Goal: Obtain resource: Obtain resource

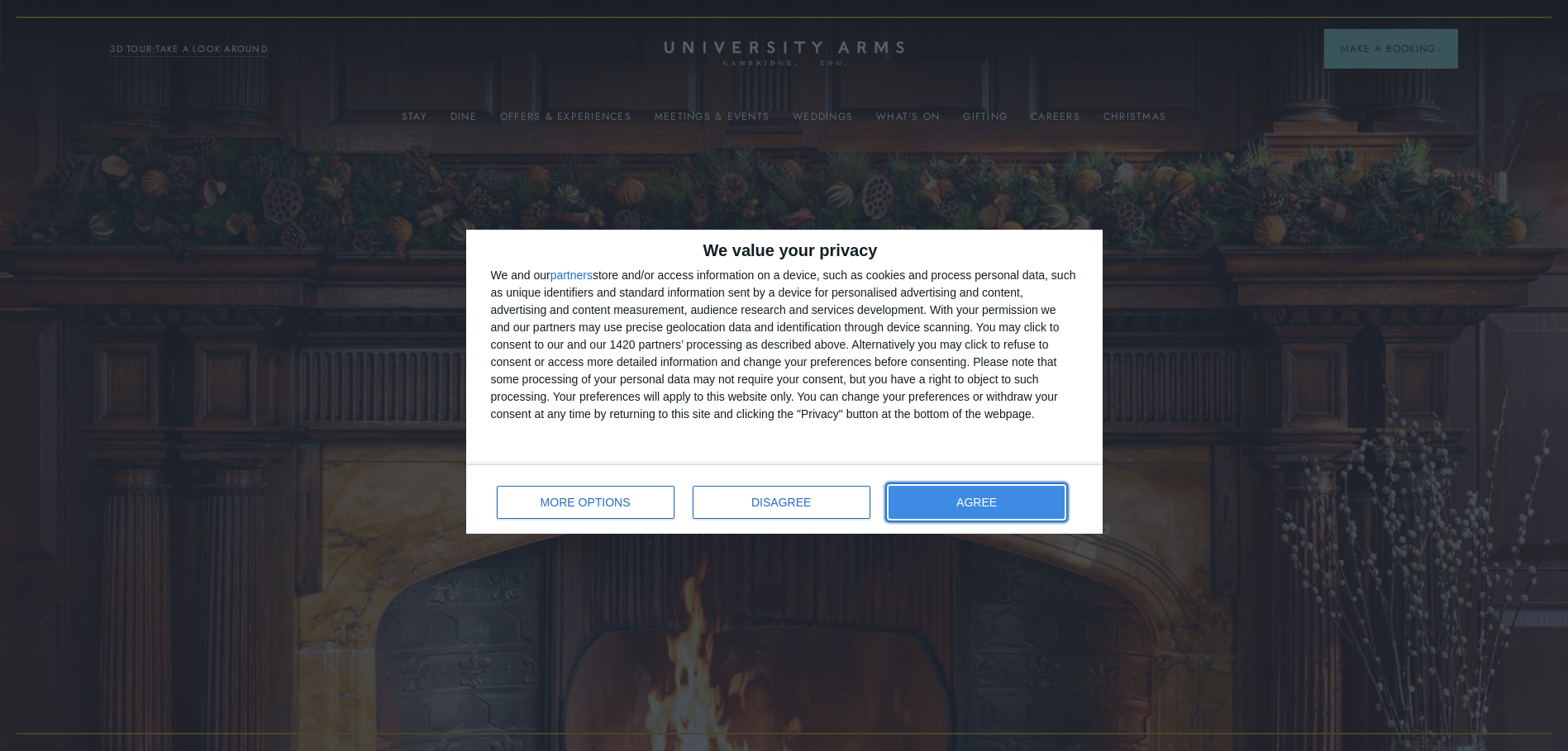
click at [997, 501] on span "AGREE" at bounding box center [977, 503] width 40 height 11
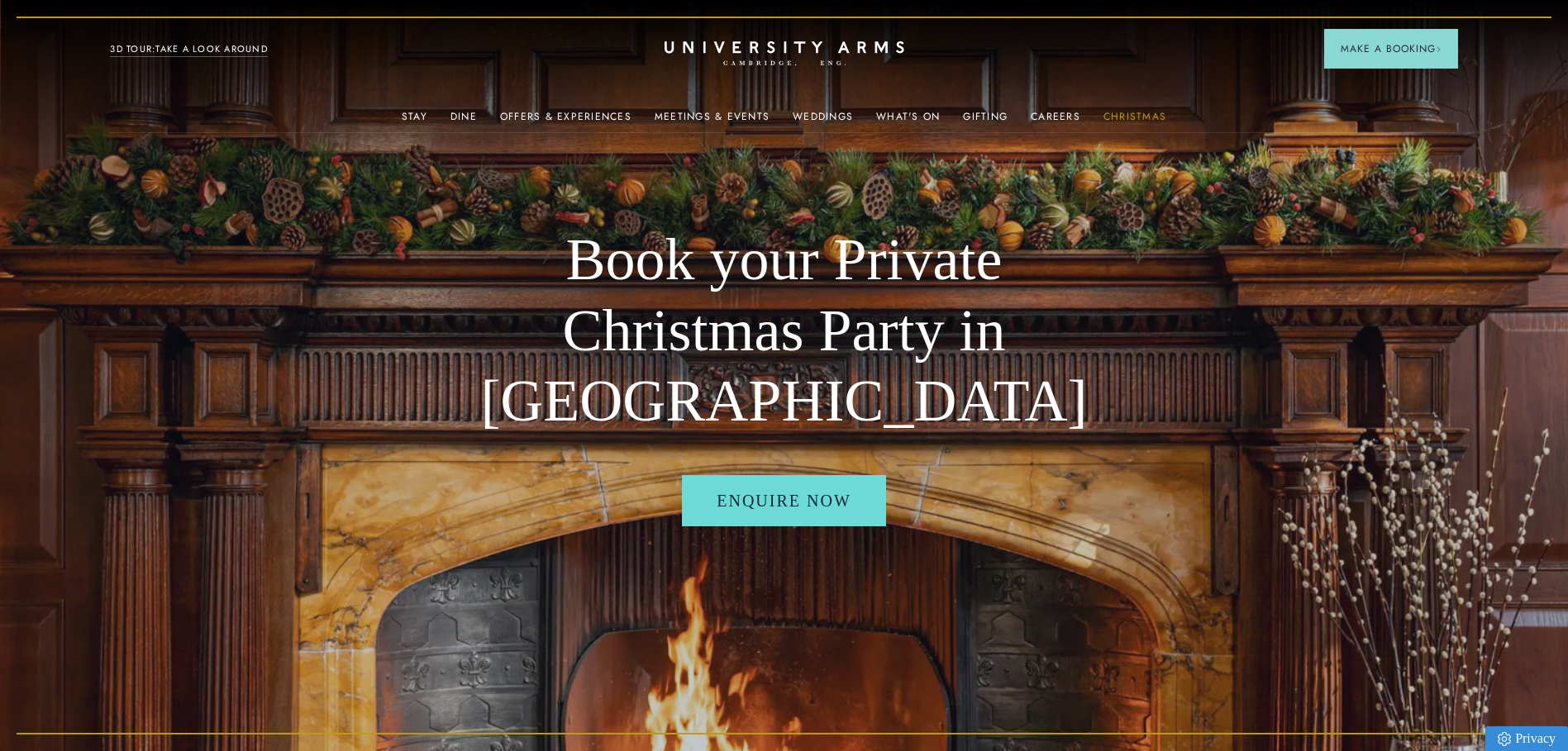
click at [1131, 121] on link "Christmas" at bounding box center [1135, 122] width 63 height 21
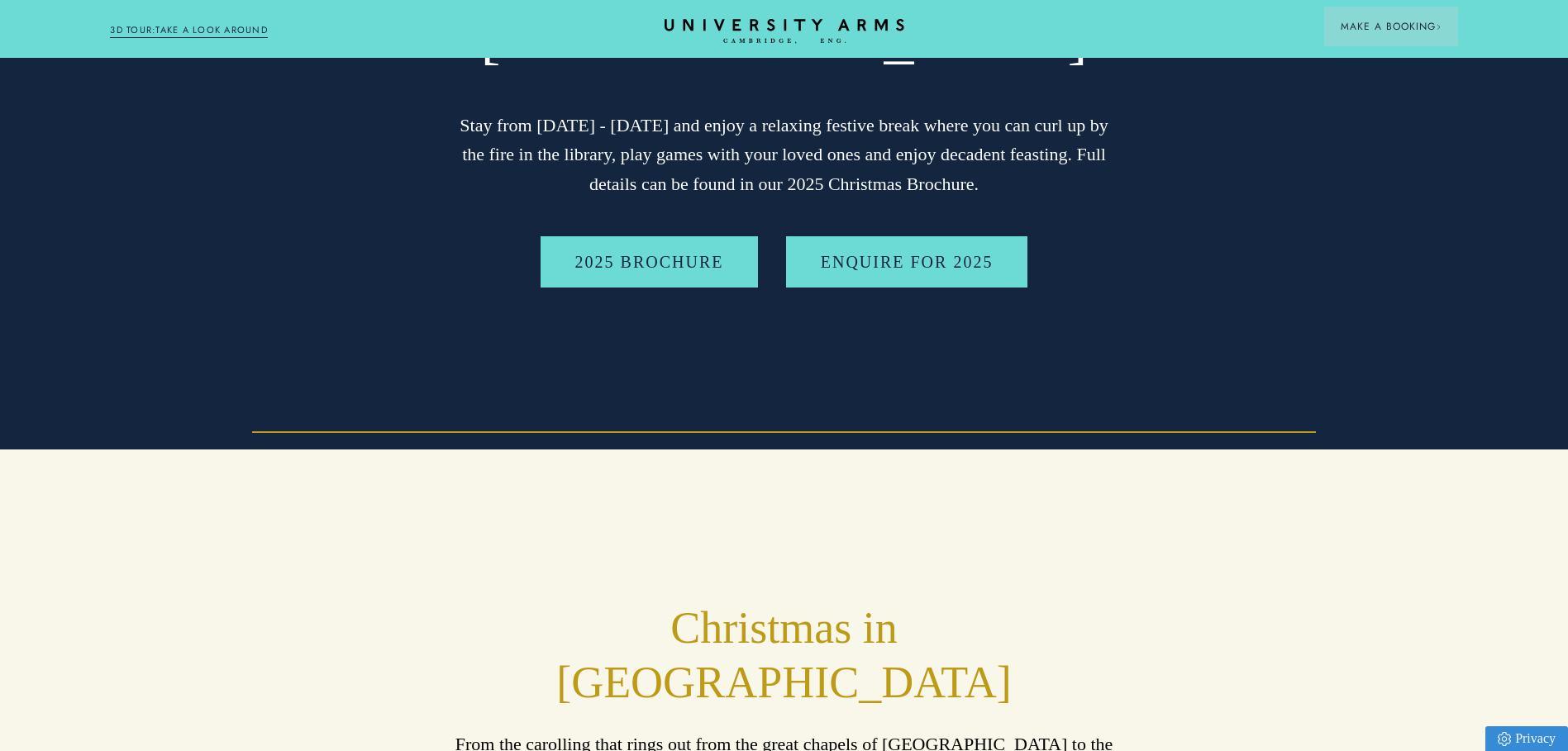
scroll to position [330, 0]
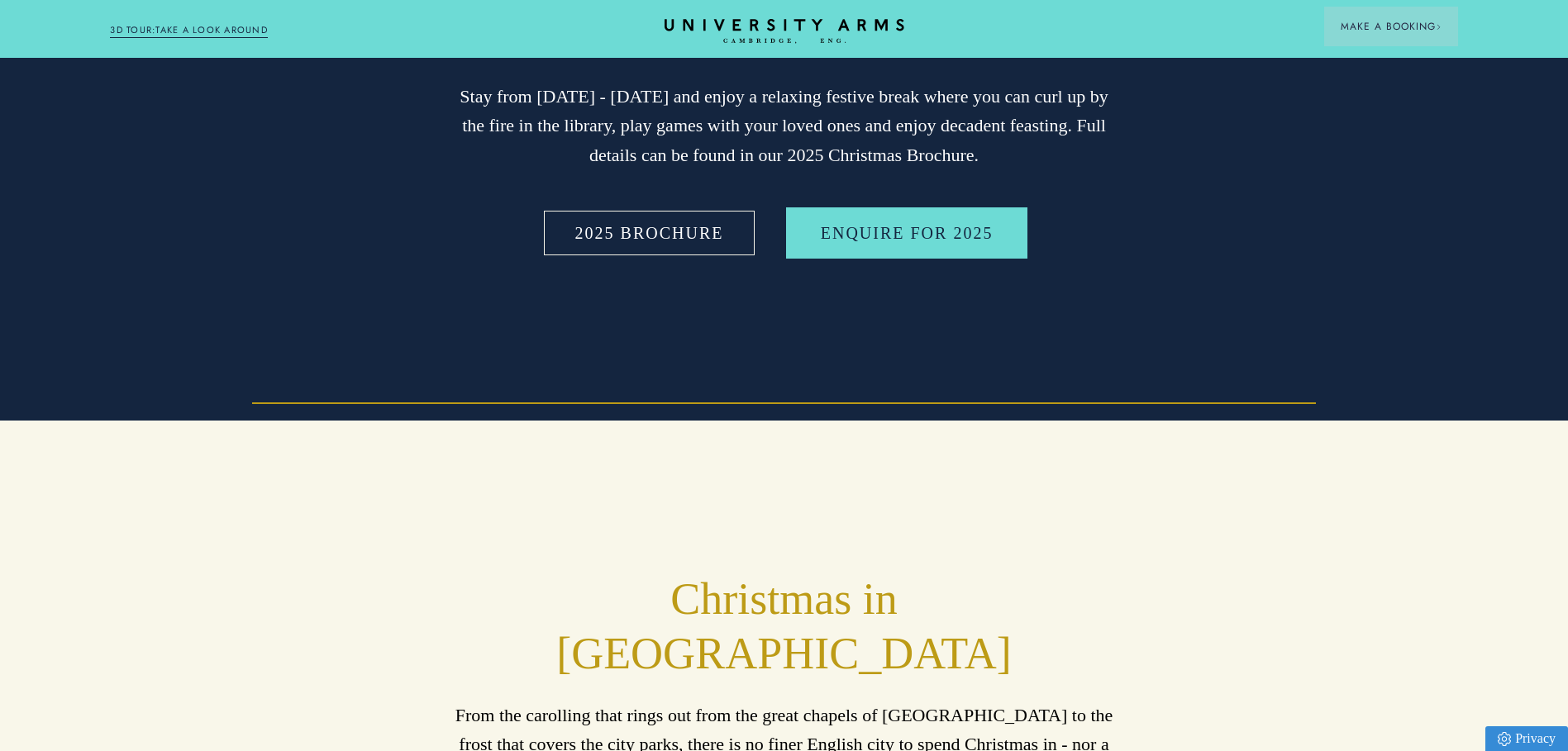
click at [642, 259] on link "2025 BROCHURE" at bounding box center [649, 234] width 218 height 52
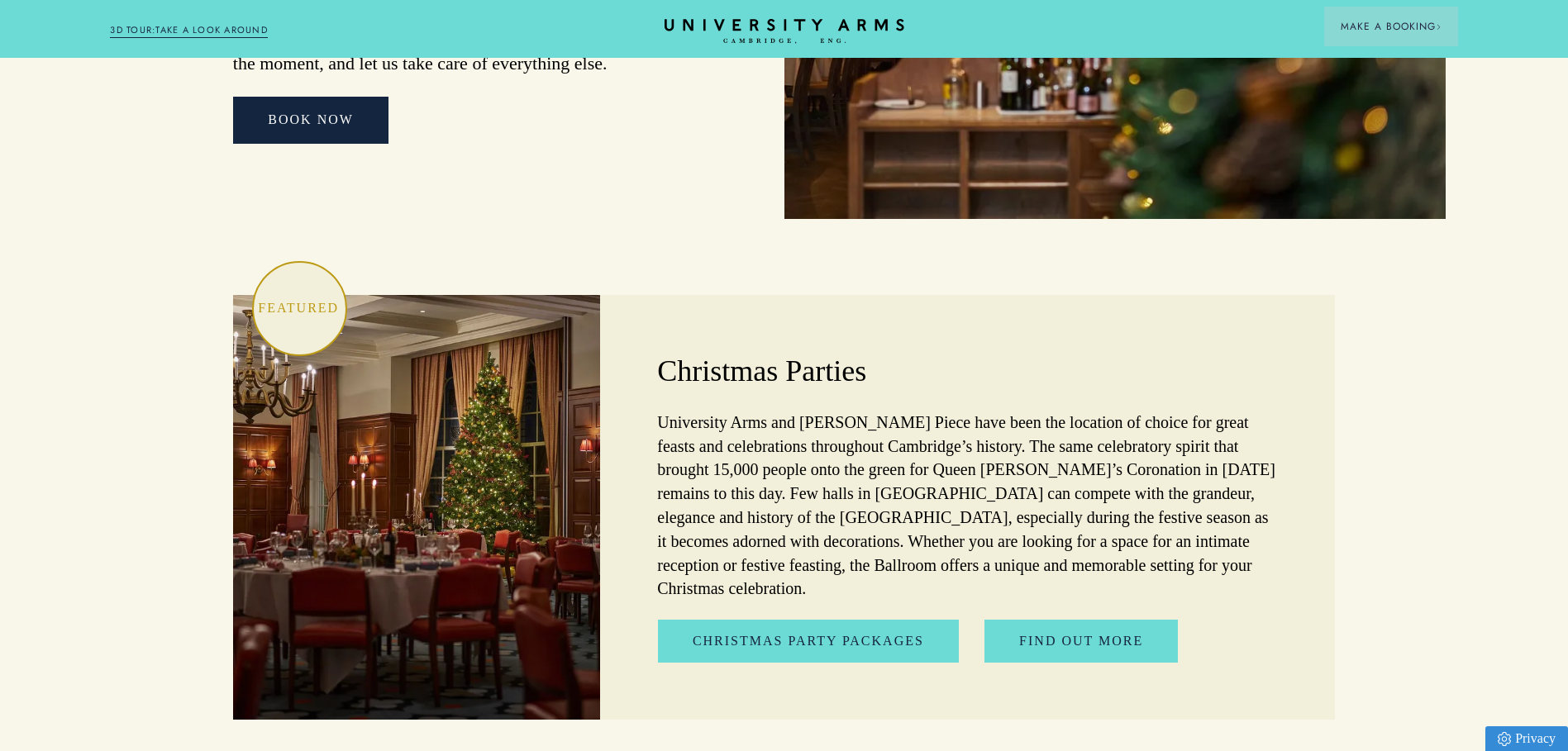
scroll to position [4547, 0]
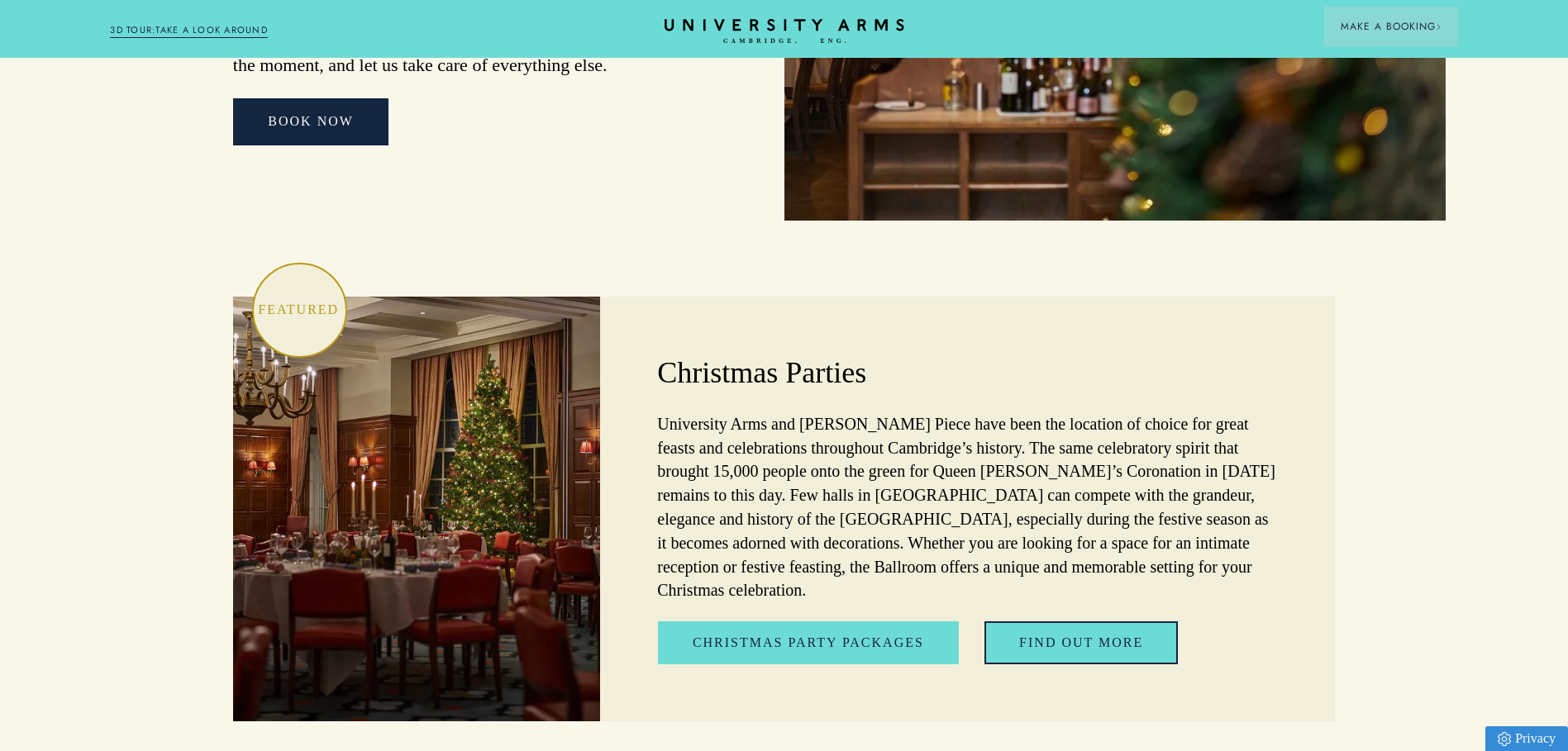
drag, startPoint x: 1088, startPoint y: 441, endPoint x: 1078, endPoint y: 440, distance: 10.0
click at [1088, 622] on link "Find out More" at bounding box center [1081, 643] width 193 height 43
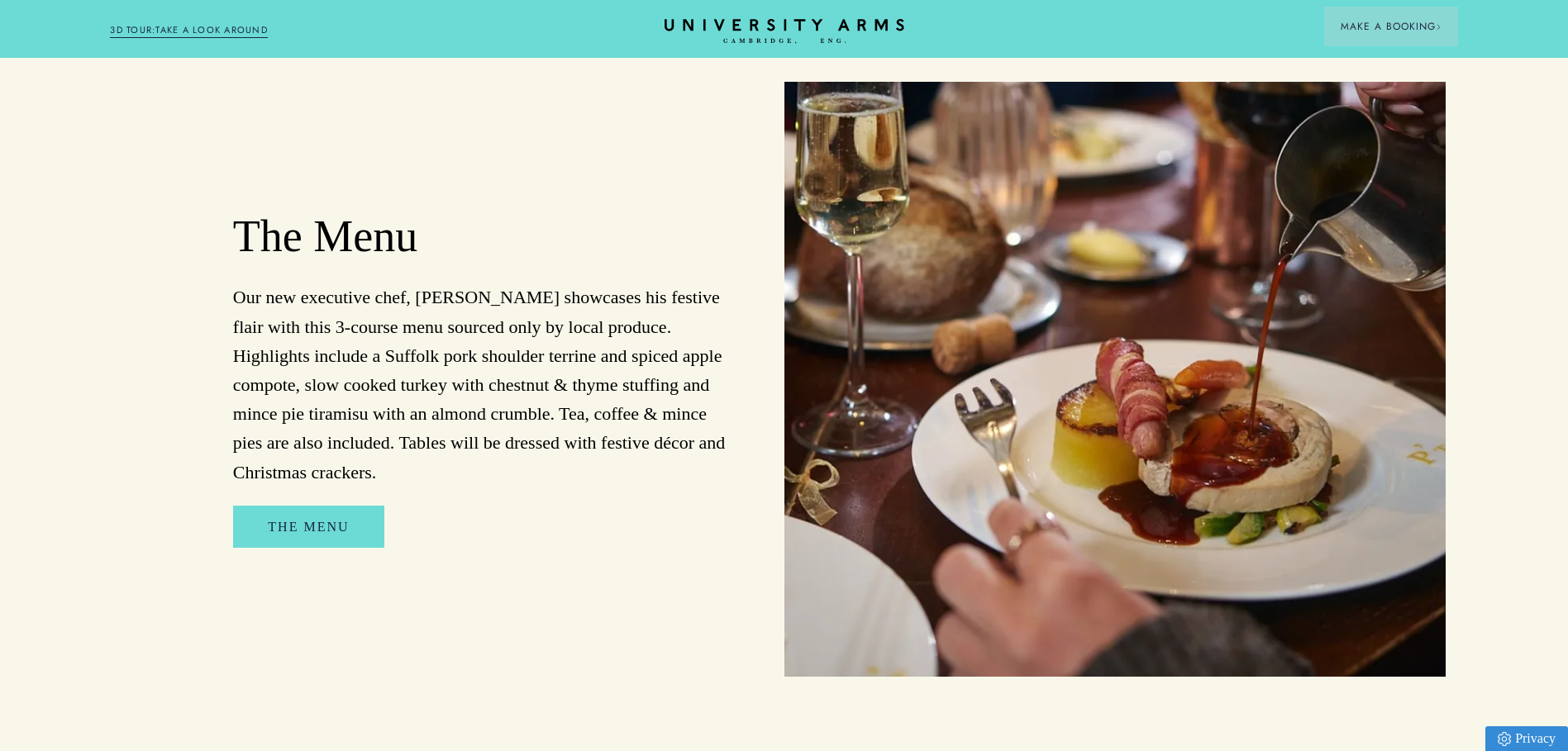
scroll to position [1323, 0]
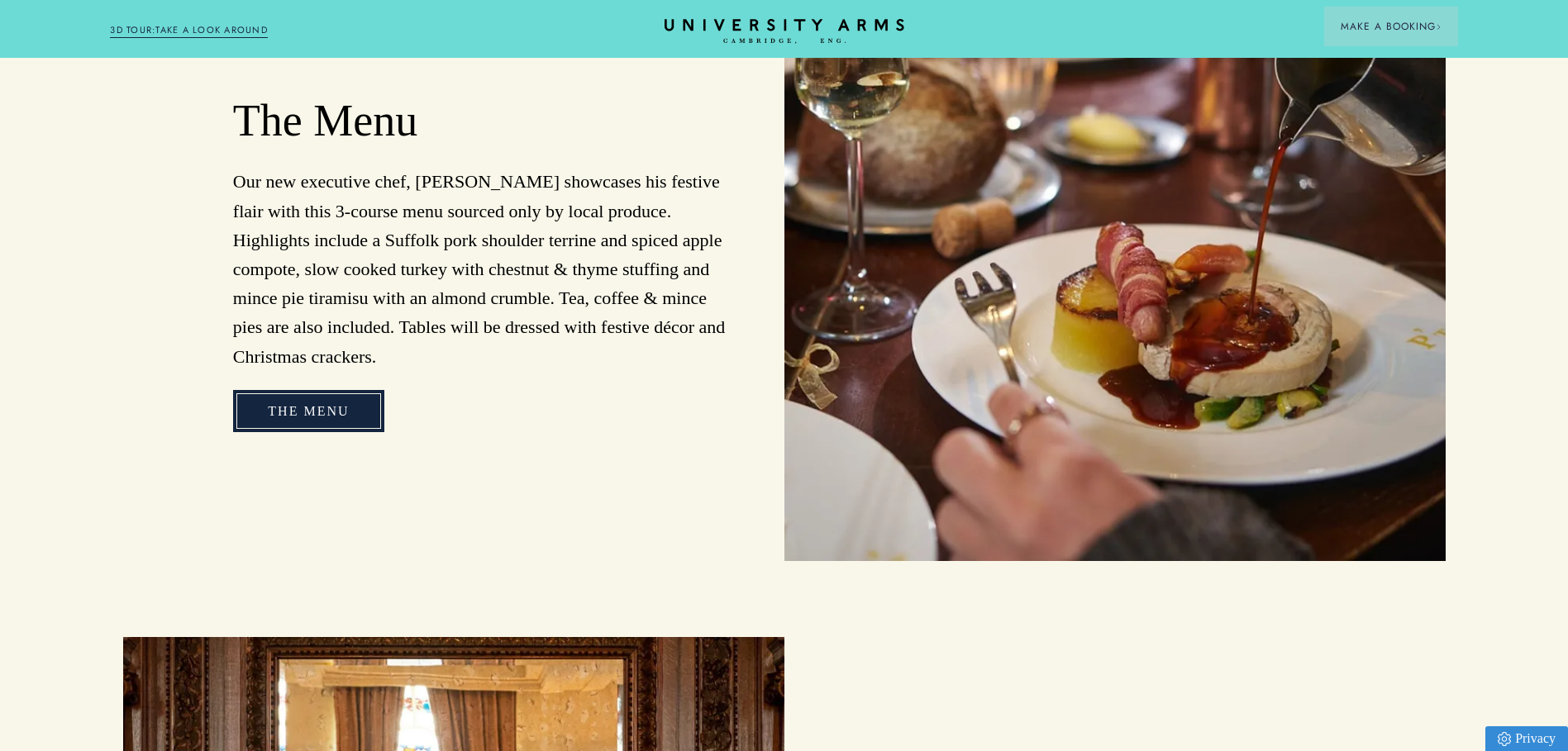
click at [320, 425] on link "The Menu" at bounding box center [307, 411] width 150 height 43
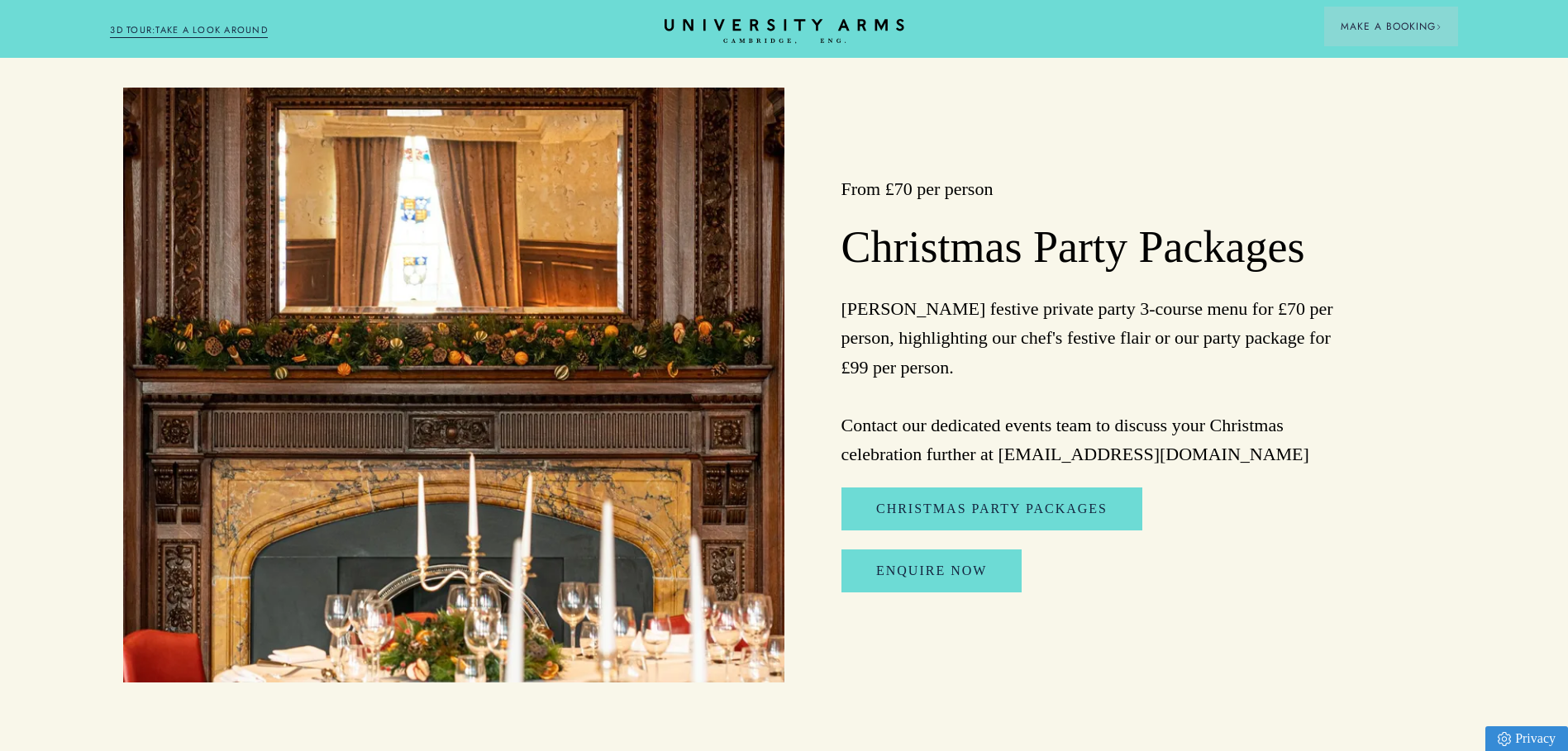
scroll to position [1901, 0]
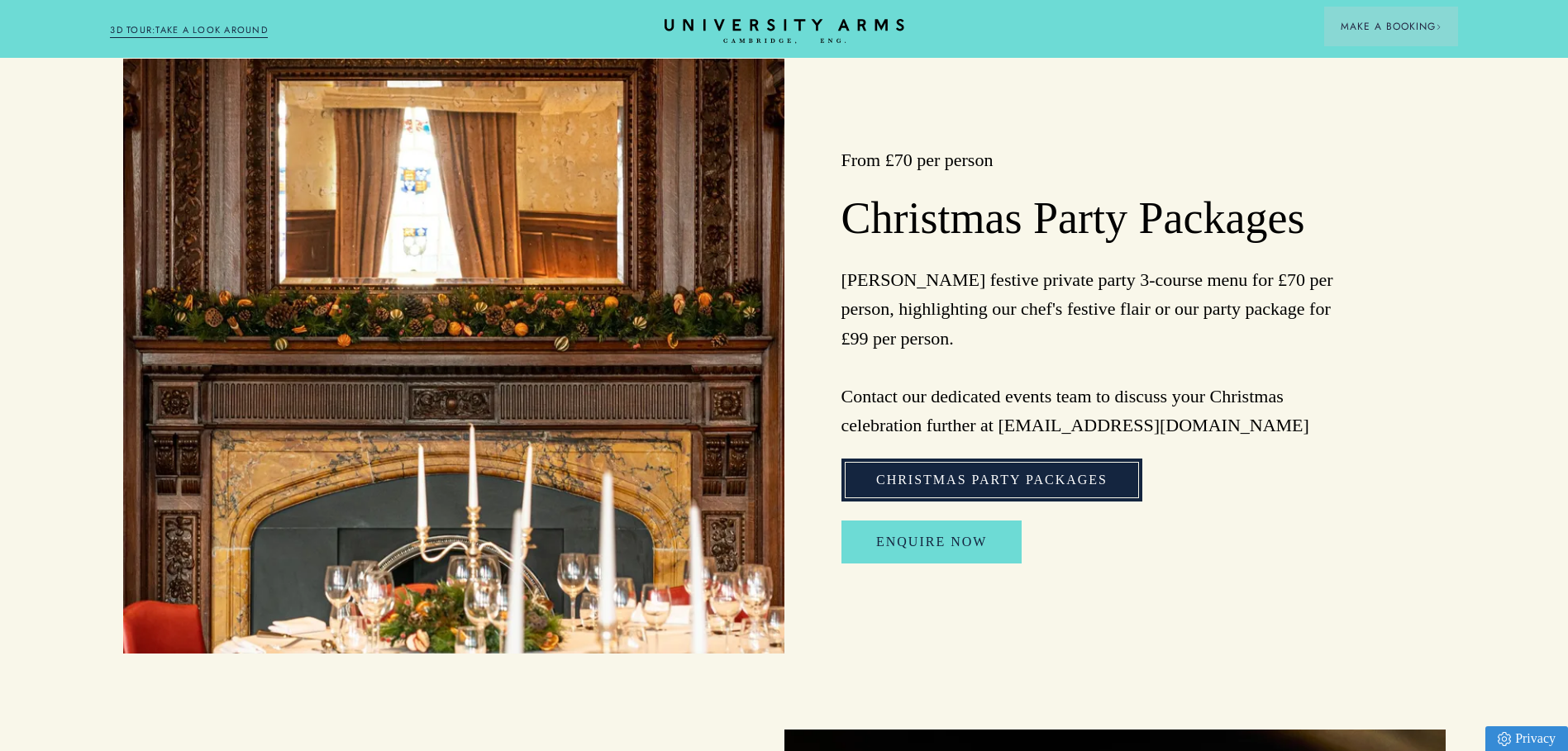
click at [1017, 498] on link "Christmas Party Packages" at bounding box center [992, 480] width 301 height 43
